Goal: Communication & Community: Answer question/provide support

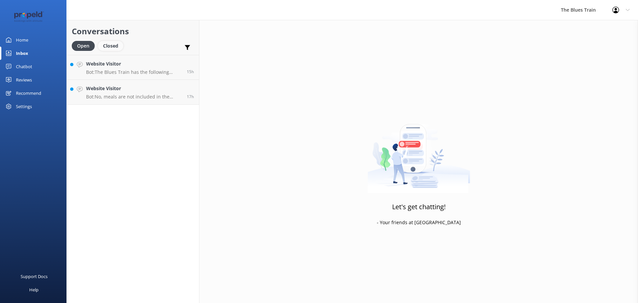
click at [113, 43] on div "Closed" at bounding box center [110, 46] width 25 height 10
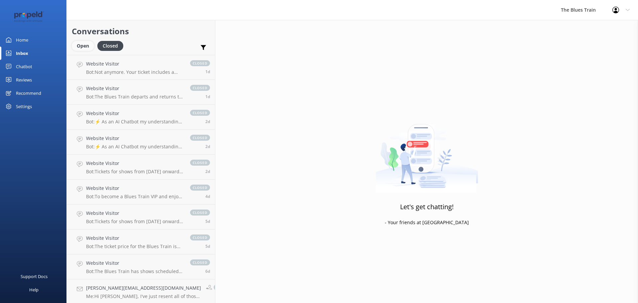
click at [75, 45] on div "Open" at bounding box center [83, 46] width 22 height 10
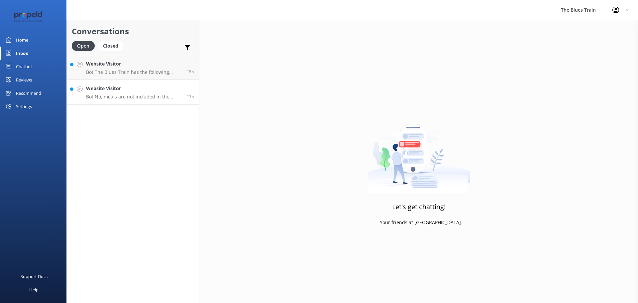
click at [136, 88] on h4 "Website Visitor" at bounding box center [134, 88] width 96 height 7
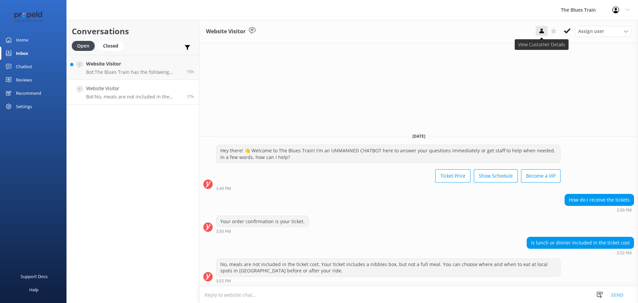
click at [541, 33] on use at bounding box center [541, 31] width 4 height 5
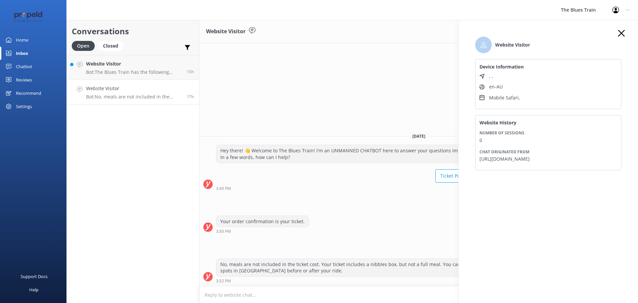
drag, startPoint x: 594, startPoint y: 159, endPoint x: 480, endPoint y: 158, distance: 114.6
click at [478, 159] on div "Website History Number of sessions 0 Chat originated from [URL][DOMAIN_NAME]" at bounding box center [548, 142] width 146 height 55
copy p "[URL][DOMAIN_NAME]"
click at [148, 71] on p "Bot: The Blues Train has the following shows scheduled: - [DATE]: Saturdays on …" at bounding box center [134, 72] width 96 height 6
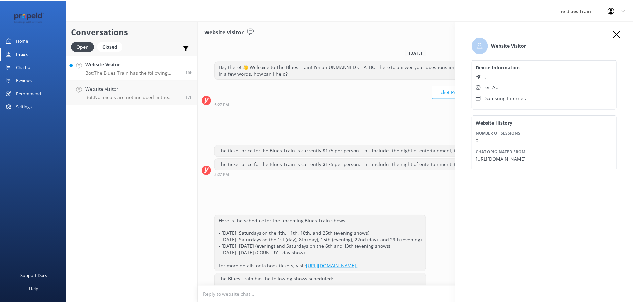
scroll to position [54, 0]
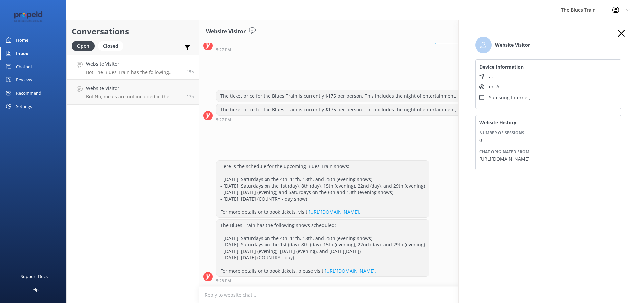
click at [45, 65] on link "Chatbot" at bounding box center [33, 66] width 66 height 13
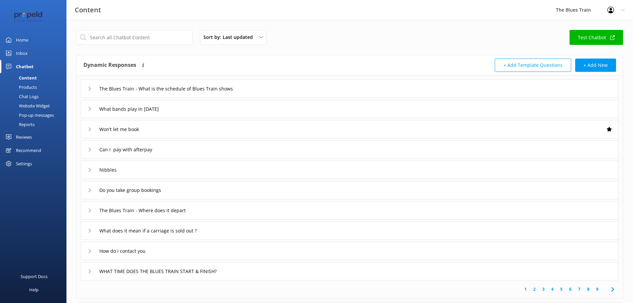
click at [33, 96] on div "Chat Logs" at bounding box center [21, 96] width 35 height 9
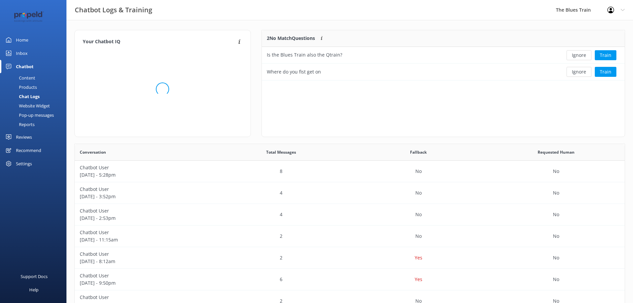
scroll to position [228, 545]
click at [206, 176] on p "[DATE] - 5:28pm" at bounding box center [144, 174] width 128 height 7
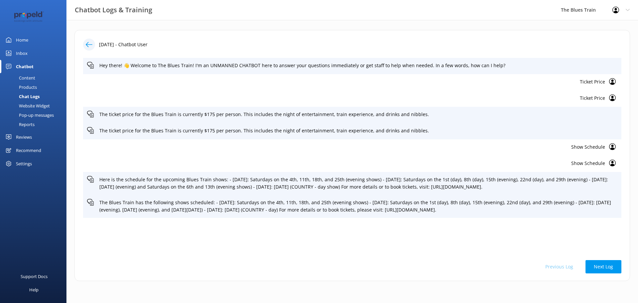
click at [88, 38] on div "[DATE] - Chatbot User Hey there! 👋 Welcome to The Blues Train! I'm an UNMANNED …" at bounding box center [351, 155] width 555 height 251
click at [88, 44] on icon at bounding box center [89, 44] width 7 height 7
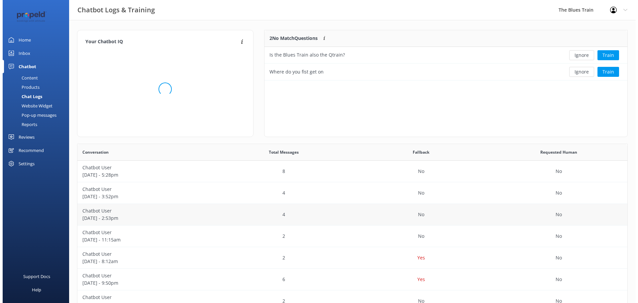
scroll to position [228, 545]
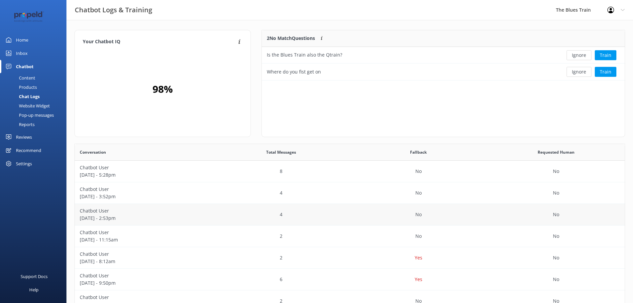
click at [150, 219] on p "[DATE] - 2:53pm" at bounding box center [144, 217] width 128 height 7
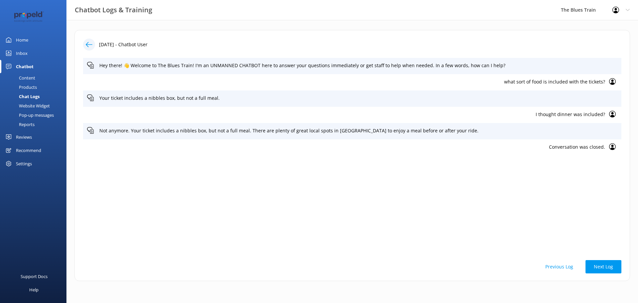
click at [24, 53] on div "Inbox" at bounding box center [22, 53] width 12 height 13
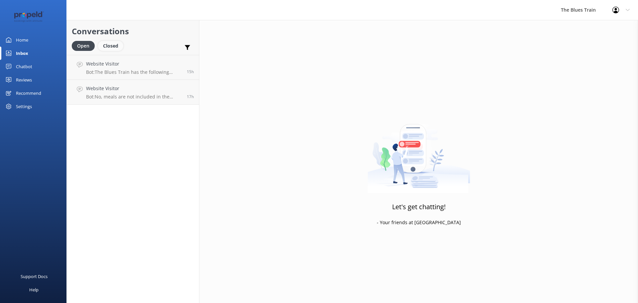
click at [116, 44] on div "Closed" at bounding box center [110, 46] width 25 height 10
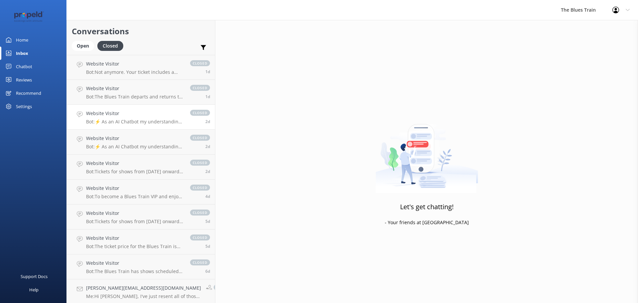
click at [144, 108] on link "Website Visitor Bot: ⚡ As an AI Chatbot my understanding of some questions is l…" at bounding box center [141, 117] width 148 height 25
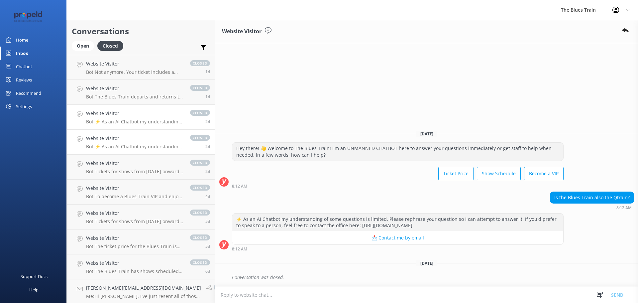
click at [143, 139] on h4 "Website Visitor" at bounding box center [134, 138] width 97 height 7
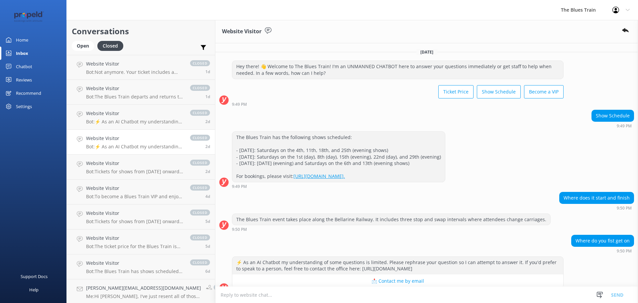
scroll to position [43, 0]
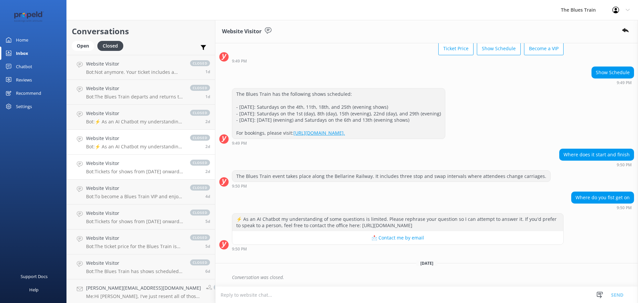
click at [139, 157] on link "Website Visitor Bot: Tickets for shows from [DATE] onwards will be announced in…" at bounding box center [141, 166] width 148 height 25
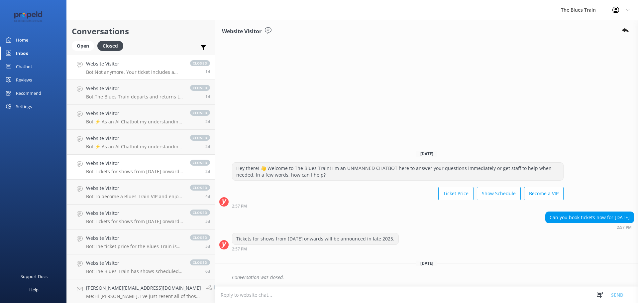
click at [127, 75] on link "Website Visitor Bot: Not anymore. Your ticket includes a nibbles box, but not a…" at bounding box center [141, 67] width 148 height 25
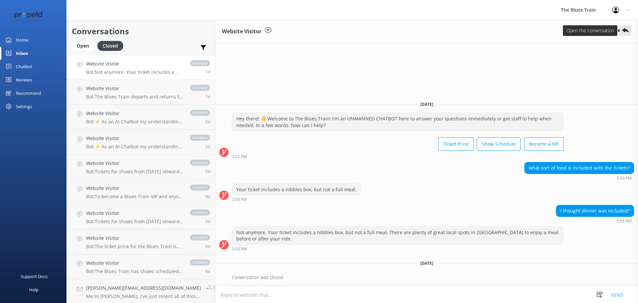
click at [624, 34] on icon at bounding box center [625, 30] width 7 height 7
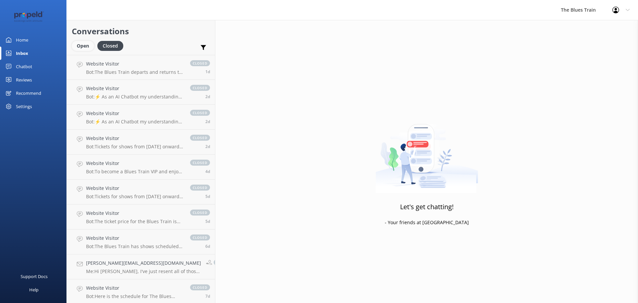
click at [74, 43] on div "Open" at bounding box center [83, 46] width 22 height 10
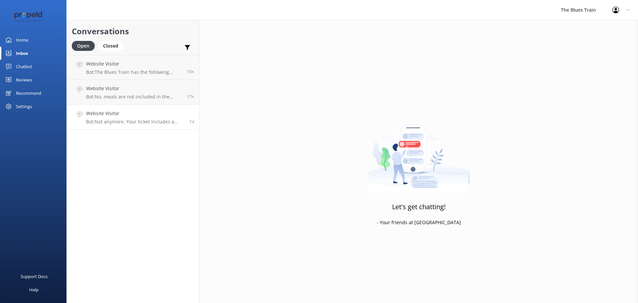
click at [134, 125] on link "Website Visitor Bot: Not anymore. Your ticket includes a nibbles box, but not a…" at bounding box center [133, 117] width 132 height 25
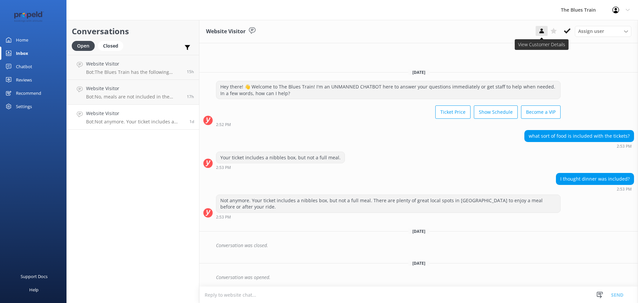
click at [540, 28] on icon at bounding box center [541, 31] width 7 height 7
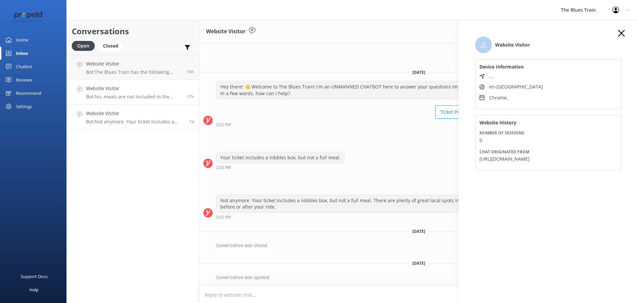
click at [123, 87] on h4 "Website Visitor" at bounding box center [134, 88] width 96 height 7
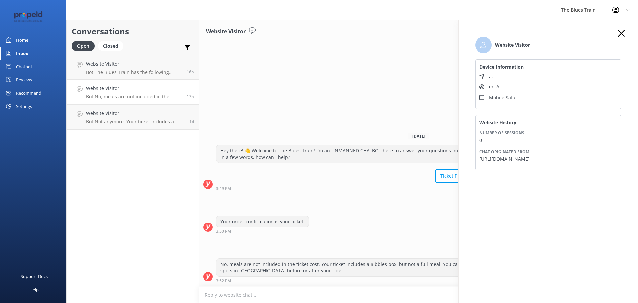
click at [622, 31] on icon "button" at bounding box center [621, 33] width 7 height 7
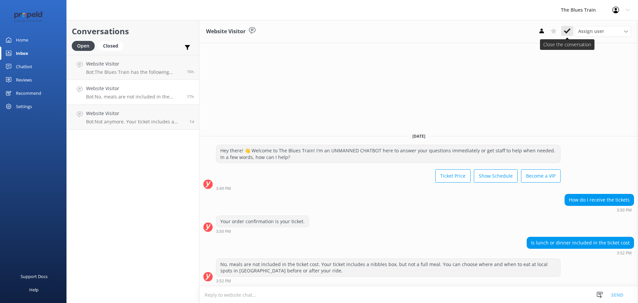
click at [571, 33] on button at bounding box center [567, 31] width 12 height 10
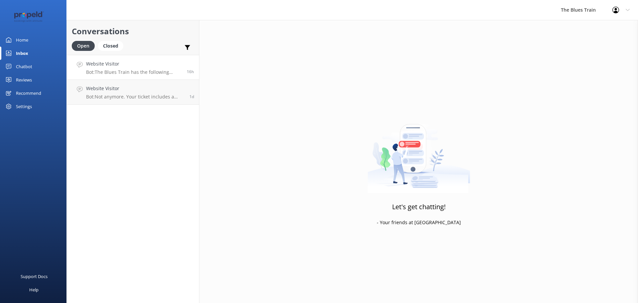
click at [167, 66] on h4 "Website Visitor" at bounding box center [134, 63] width 96 height 7
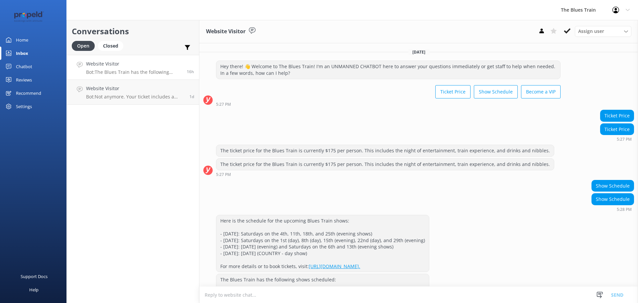
scroll to position [54, 0]
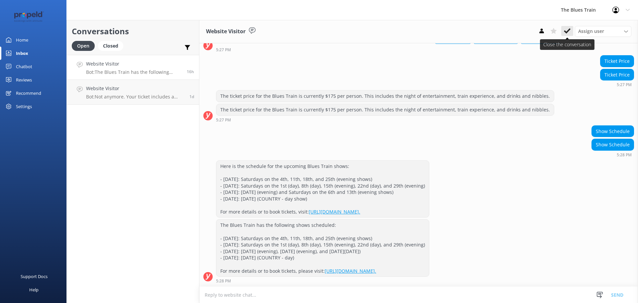
click at [568, 31] on use at bounding box center [567, 30] width 7 height 5
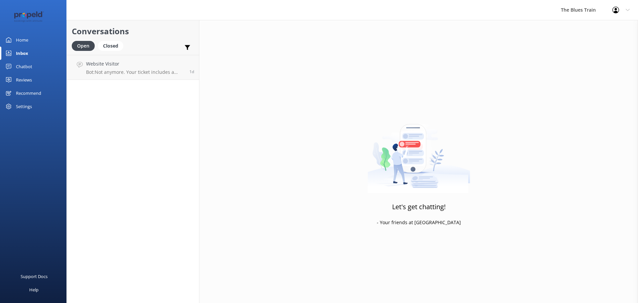
click at [180, 75] on link "Website Visitor Bot: Not anymore. Your ticket includes a nibbles box, but not a…" at bounding box center [133, 67] width 132 height 25
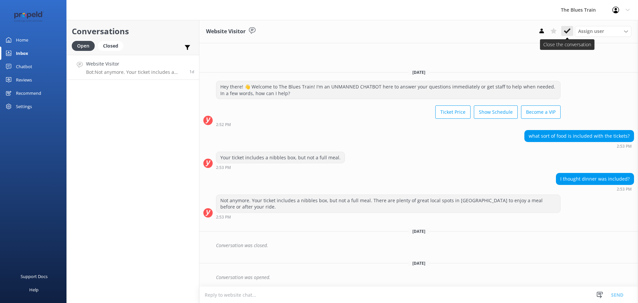
click at [566, 30] on icon at bounding box center [567, 31] width 7 height 7
